Goal: Task Accomplishment & Management: Manage account settings

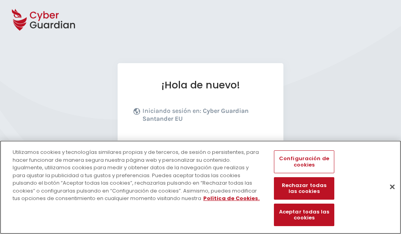
scroll to position [97, 0]
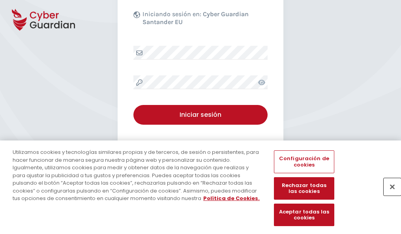
click at [389, 195] on button "Cerrar" at bounding box center [392, 186] width 17 height 17
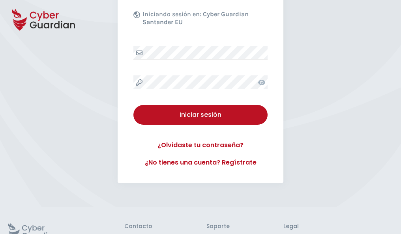
scroll to position [154, 0]
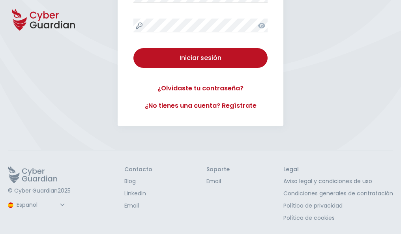
click at [134, 48] on button "Iniciar sesión" at bounding box center [201, 58] width 134 height 20
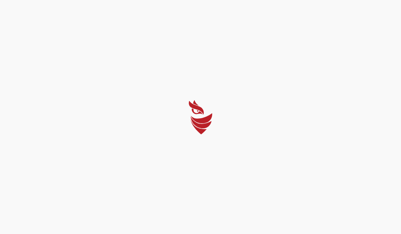
scroll to position [0, 0]
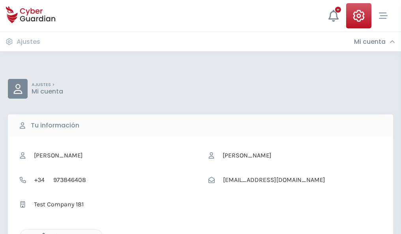
click at [41, 234] on icon "button" at bounding box center [41, 236] width 7 height 7
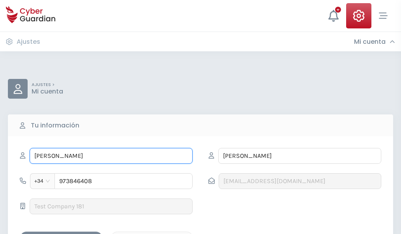
click at [111, 156] on input "ULISES" at bounding box center [111, 156] width 163 height 16
type input "U"
type input "Carmen"
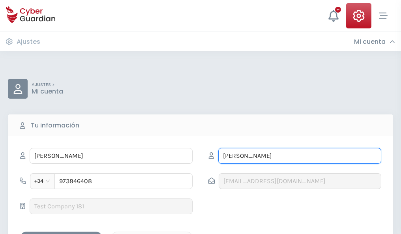
click at [300, 156] on input "CONTRERAS" at bounding box center [300, 156] width 163 height 16
type input "C"
type input "Andreu"
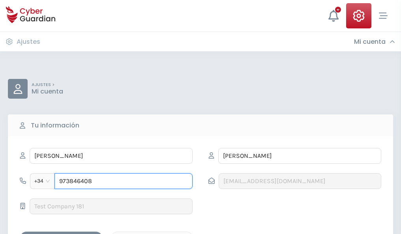
click at [124, 181] on input "973846408" at bounding box center [124, 181] width 138 height 16
type input "9"
type input "983268133"
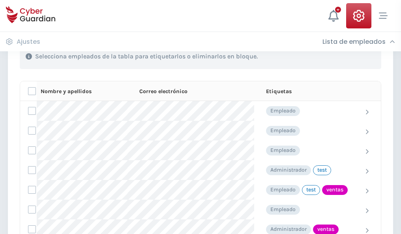
scroll to position [358, 0]
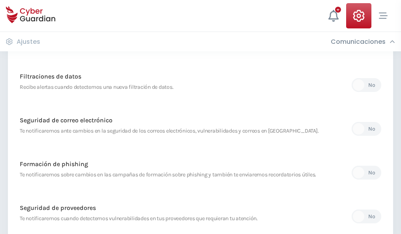
scroll to position [416, 0]
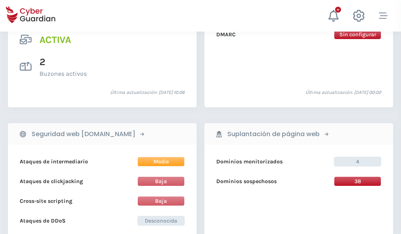
scroll to position [803, 0]
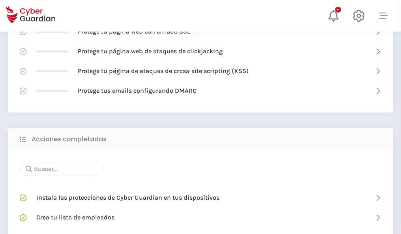
scroll to position [526, 0]
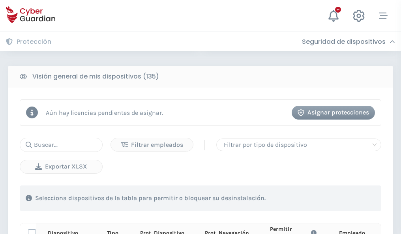
scroll to position [698, 0]
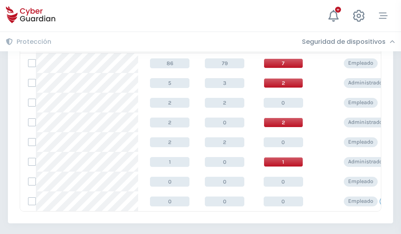
scroll to position [367, 0]
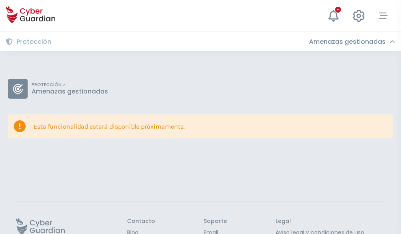
scroll to position [51, 0]
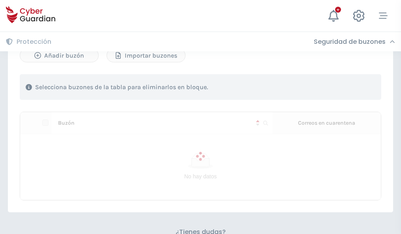
scroll to position [338, 0]
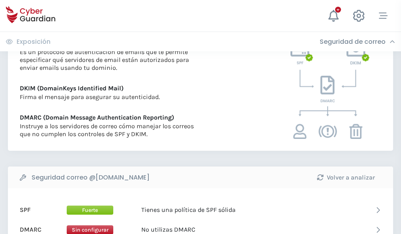
scroll to position [426, 0]
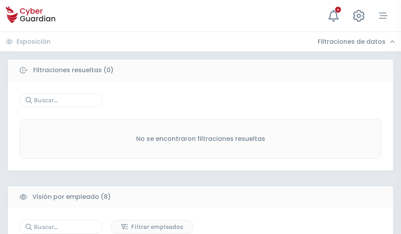
scroll to position [673, 0]
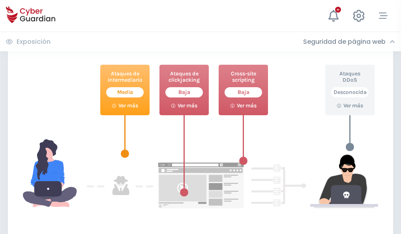
scroll to position [430, 0]
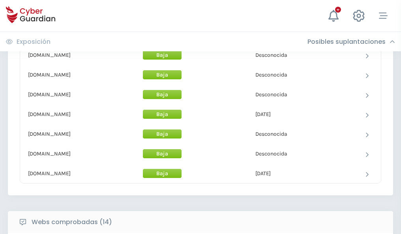
scroll to position [771, 0]
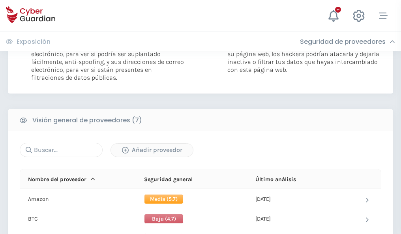
scroll to position [529, 0]
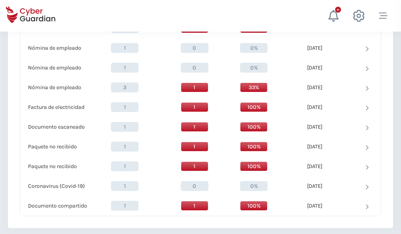
scroll to position [819, 0]
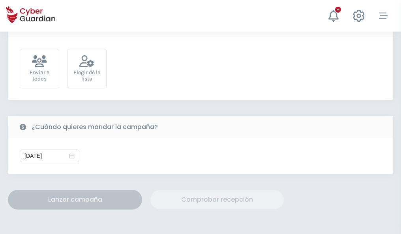
scroll to position [289, 0]
